Goal: Task Accomplishment & Management: Use online tool/utility

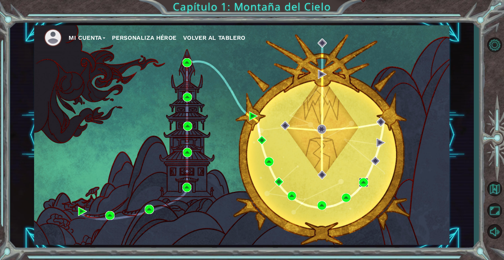
click at [366, 182] on img at bounding box center [363, 182] width 9 height 9
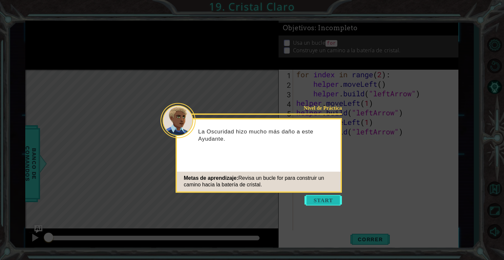
click at [317, 203] on button "Start" at bounding box center [323, 200] width 37 height 11
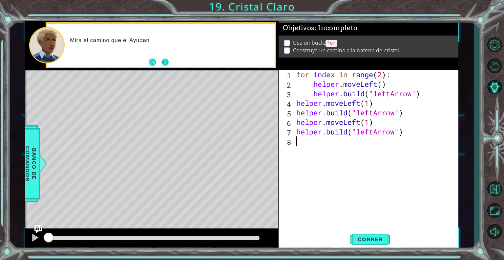
click at [165, 61] on button "Next" at bounding box center [166, 62] width 8 height 8
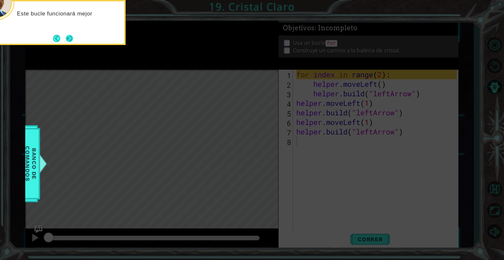
click at [64, 36] on button "Next" at bounding box center [69, 38] width 10 height 10
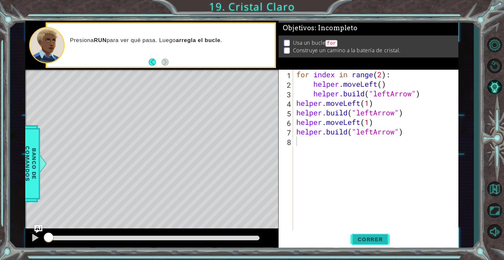
click at [373, 245] on button "Correr" at bounding box center [370, 239] width 39 height 18
